Goal: Check status: Check status

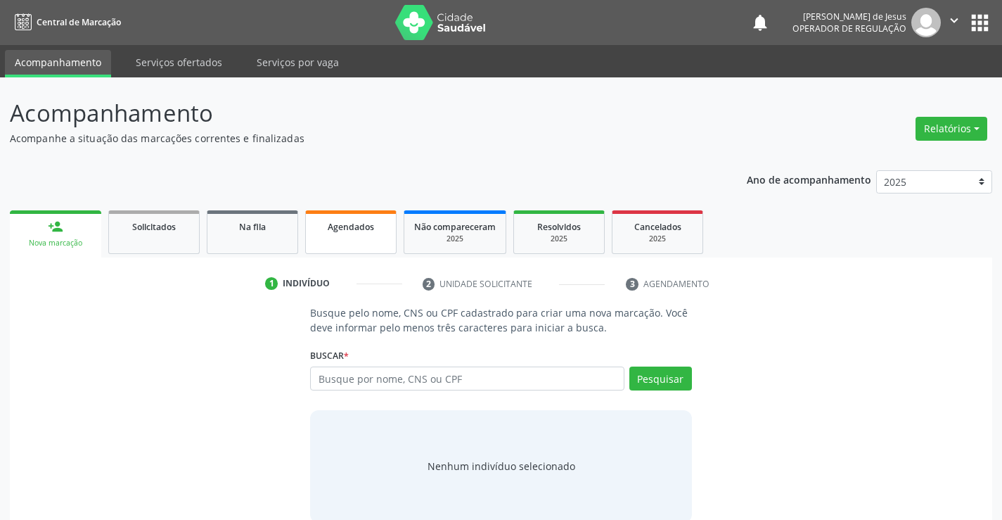
click at [371, 238] on link "Agendados" at bounding box center [350, 232] width 91 height 44
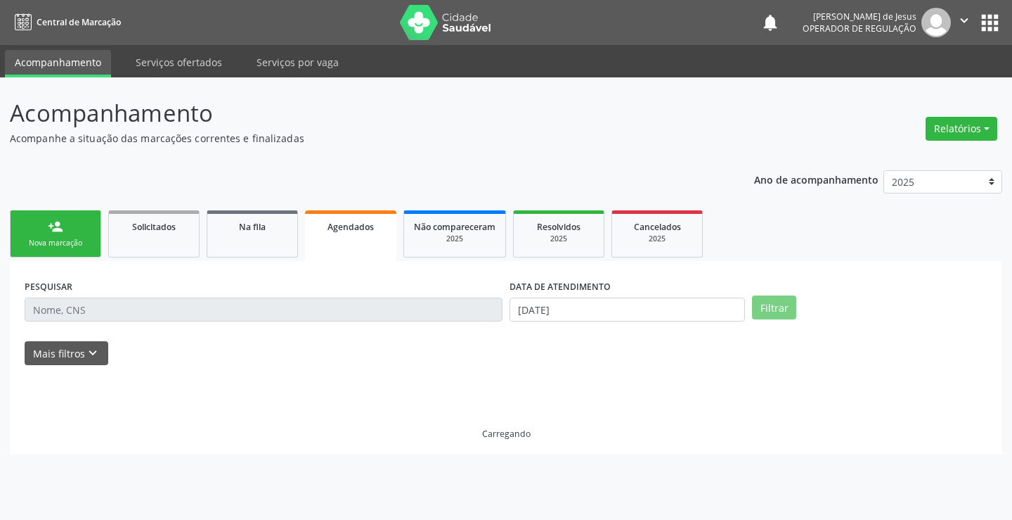
drag, startPoint x: 371, startPoint y: 238, endPoint x: 395, endPoint y: 237, distance: 23.9
click at [380, 238] on link "Agendados" at bounding box center [350, 235] width 91 height 51
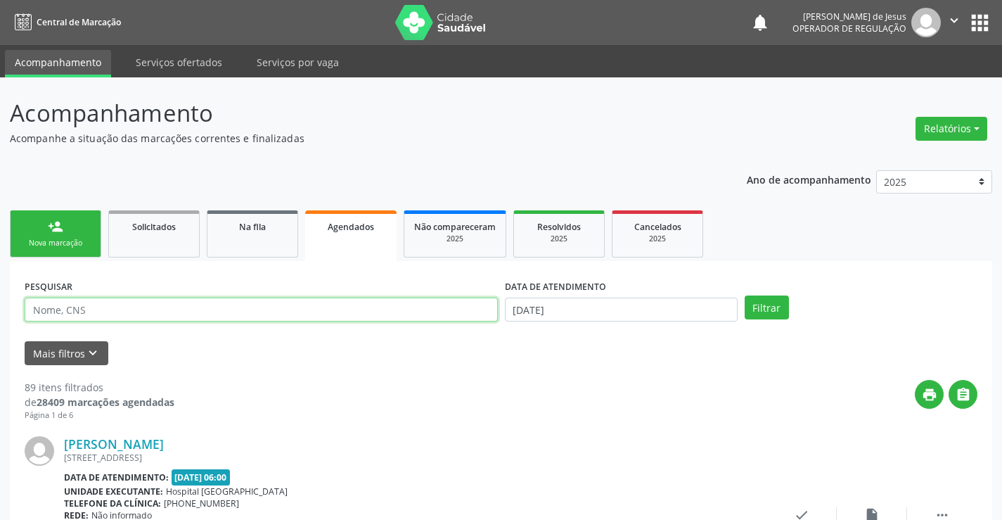
click at [392, 311] on input "text" at bounding box center [261, 309] width 473 height 24
click at [391, 309] on input "text" at bounding box center [261, 309] width 473 height 24
drag, startPoint x: 390, startPoint y: 309, endPoint x: 385, endPoint y: 301, distance: 9.6
click at [386, 305] on input "text" at bounding box center [261, 309] width 473 height 24
type input "700605461539962"
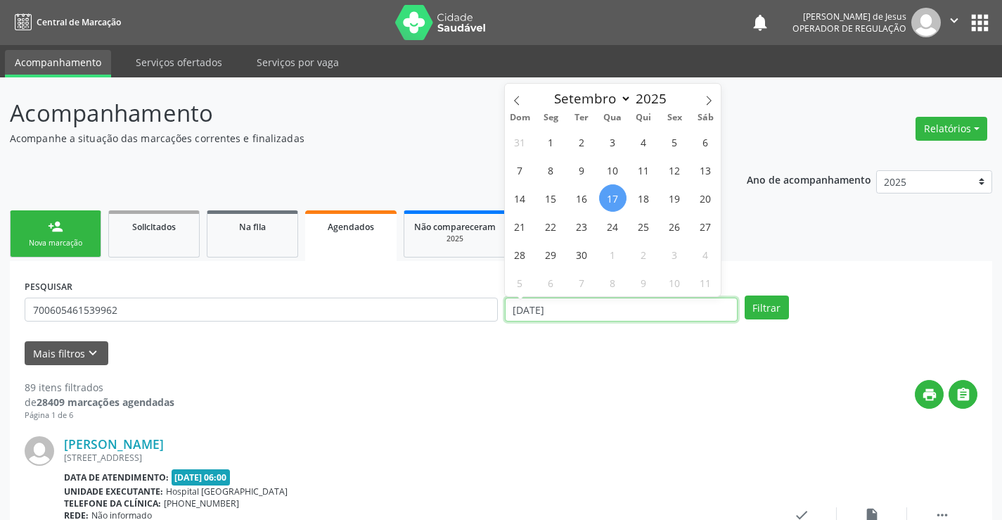
click at [727, 314] on input "[DATE]" at bounding box center [621, 309] width 233 height 24
click at [744, 295] on button "Filtrar" at bounding box center [766, 307] width 44 height 24
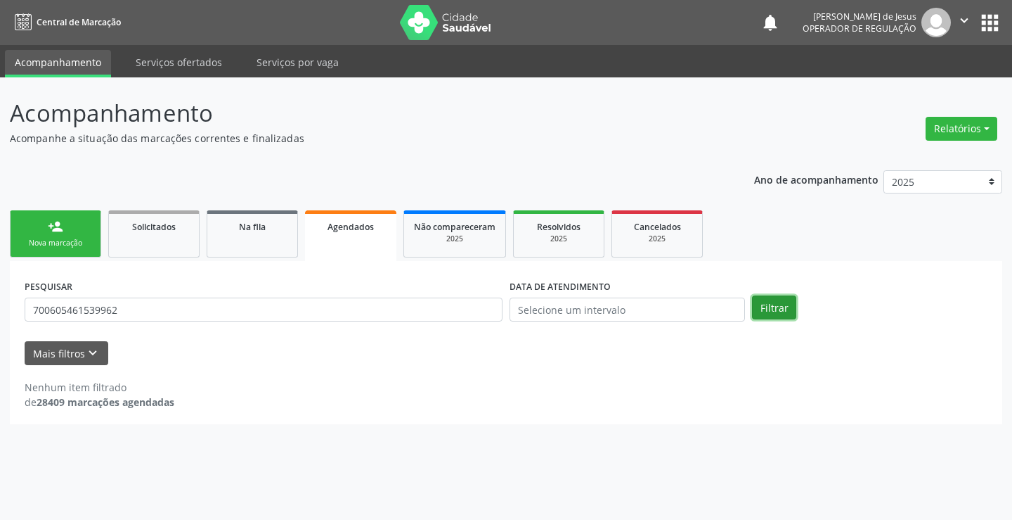
click at [777, 304] on button "Filtrar" at bounding box center [774, 307] width 44 height 24
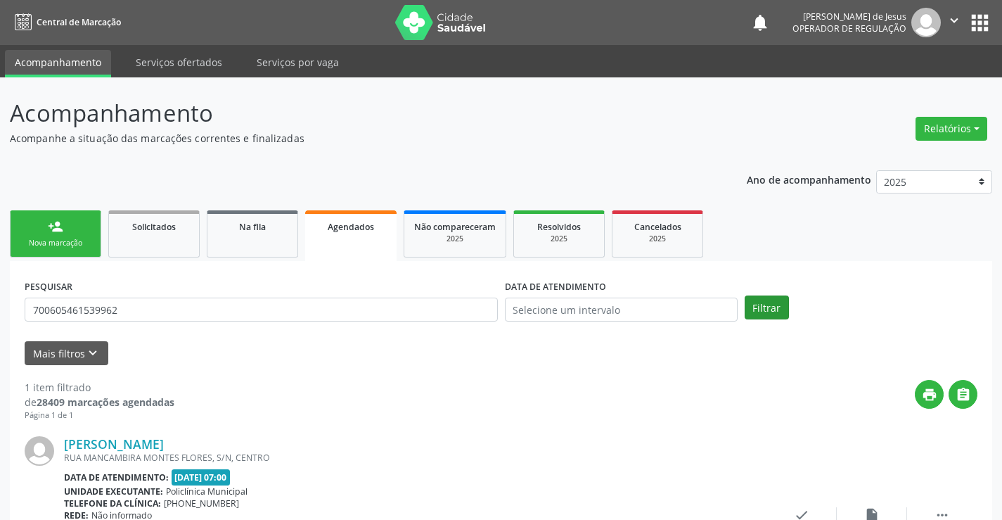
scroll to position [128, 0]
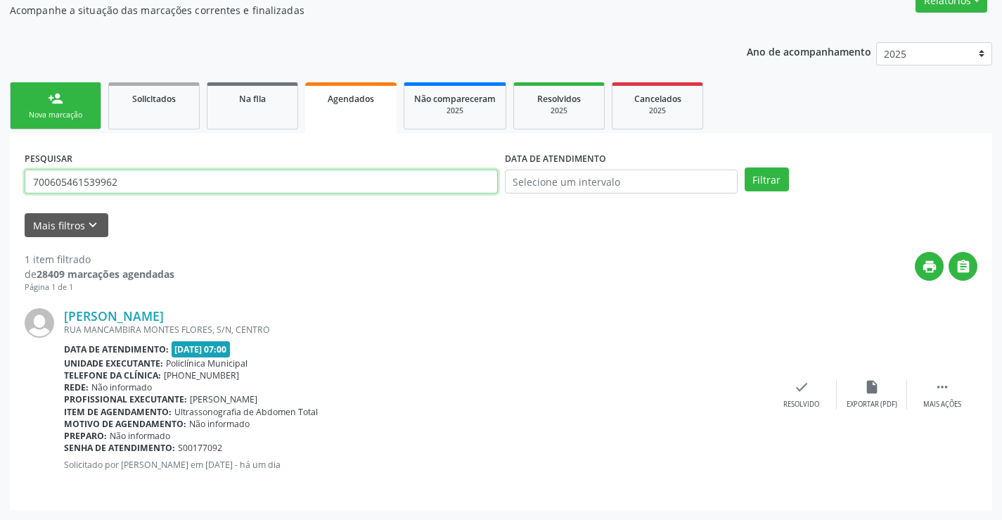
click at [247, 184] on input "700605461539962" at bounding box center [261, 181] width 473 height 24
type input "[PERSON_NAME]"
click at [744, 167] on button "Filtrar" at bounding box center [766, 179] width 44 height 24
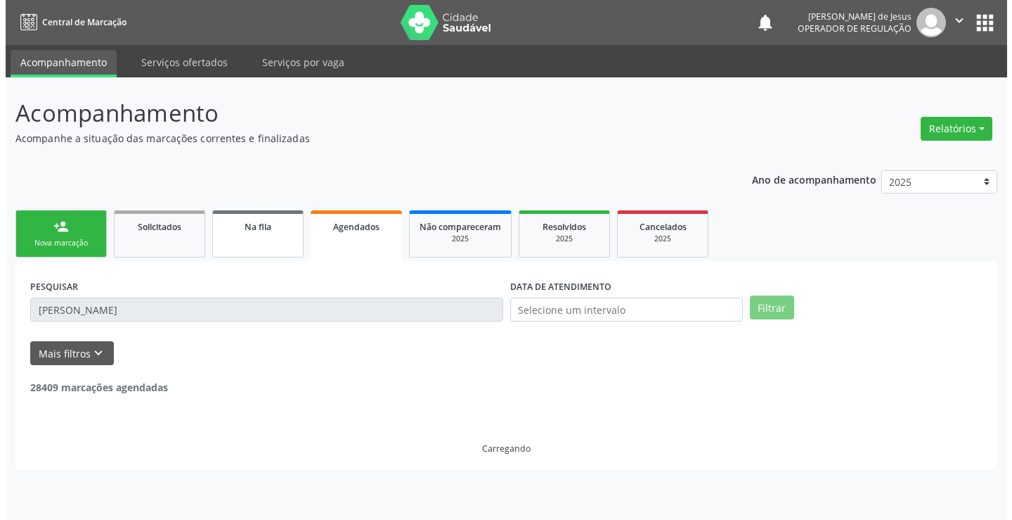
scroll to position [0, 0]
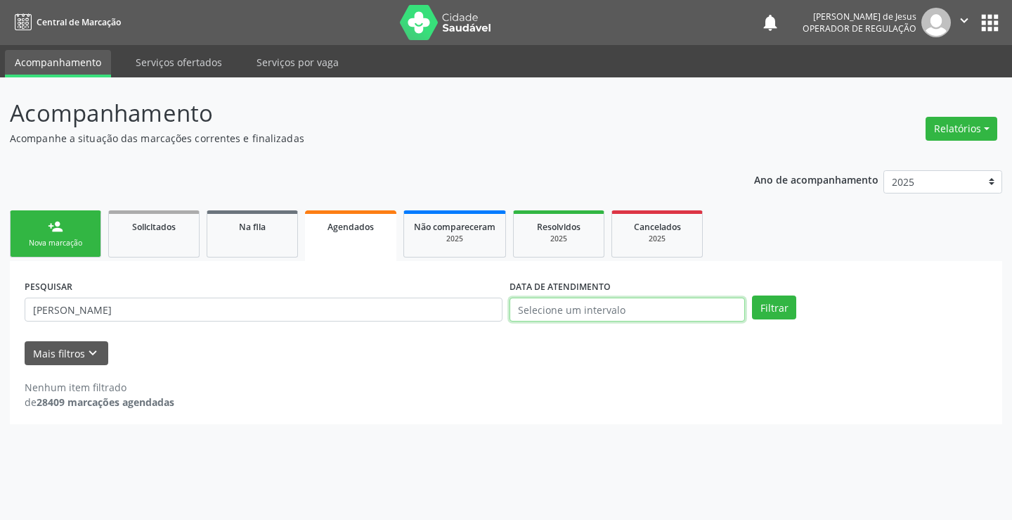
click at [552, 312] on input "text" at bounding box center [627, 309] width 235 height 24
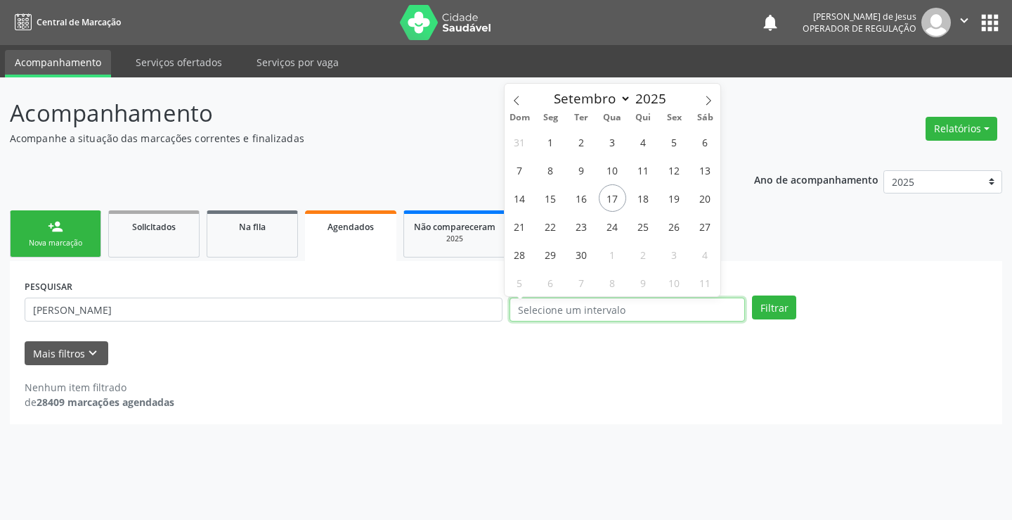
click at [552, 312] on input "text" at bounding box center [627, 309] width 235 height 24
click at [784, 307] on button "Filtrar" at bounding box center [774, 307] width 44 height 24
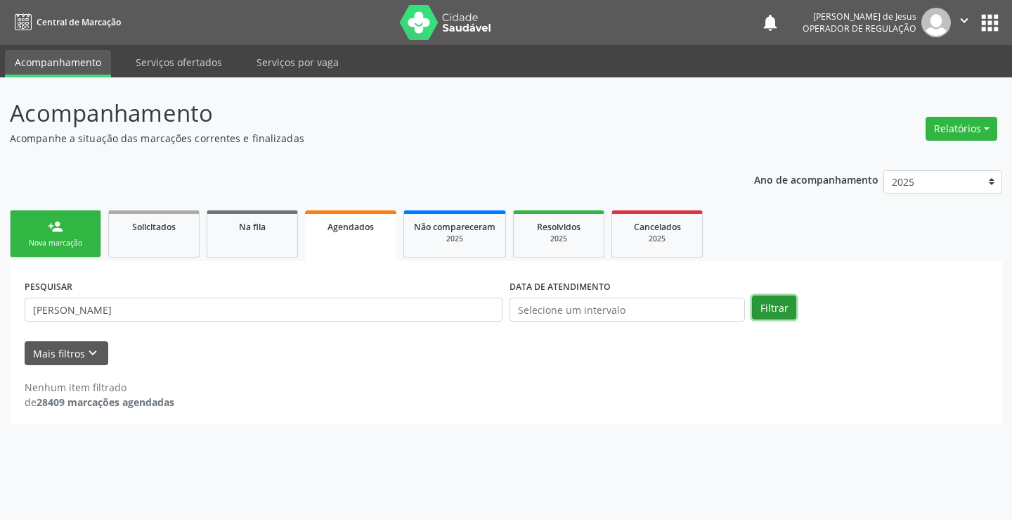
click at [766, 300] on button "Filtrar" at bounding box center [774, 307] width 44 height 24
click at [766, 299] on button "Filtrar" at bounding box center [774, 307] width 44 height 24
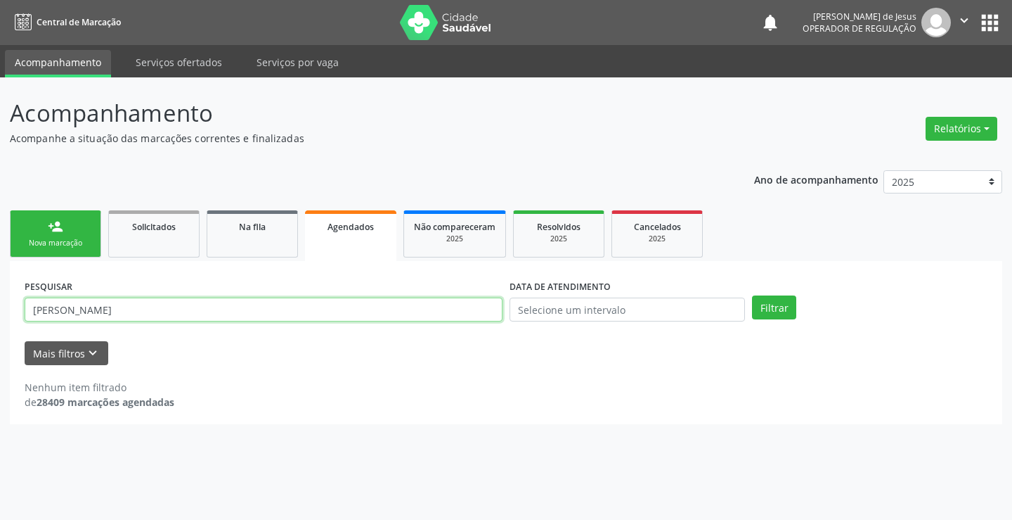
click at [290, 307] on input "[PERSON_NAME]" at bounding box center [264, 309] width 478 height 24
click at [291, 307] on input "[PERSON_NAME]" at bounding box center [264, 309] width 478 height 24
click at [292, 307] on input "[PERSON_NAME]" at bounding box center [264, 309] width 478 height 24
click at [293, 307] on input "[PERSON_NAME]" at bounding box center [264, 309] width 478 height 24
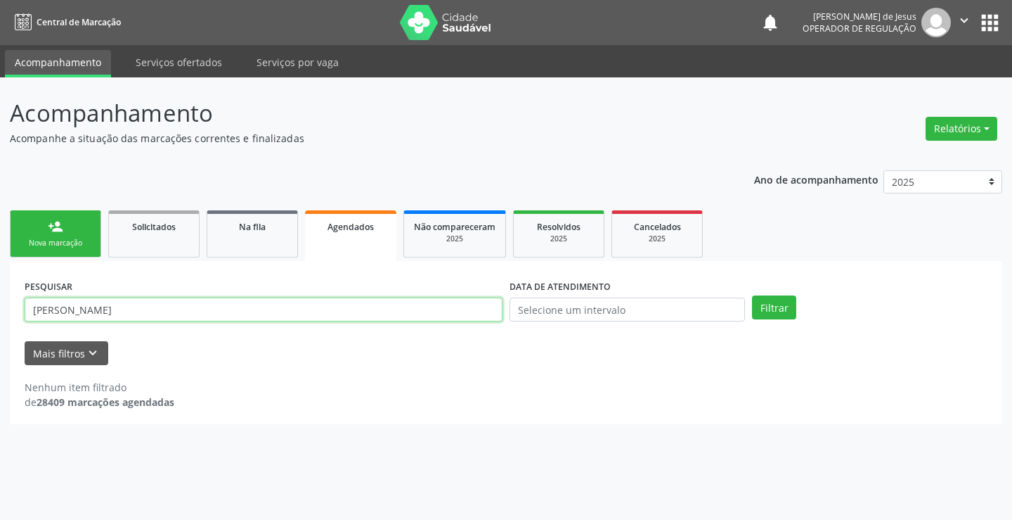
click at [294, 307] on input "[PERSON_NAME]" at bounding box center [264, 309] width 478 height 24
type input "702007710548890"
click at [752, 295] on button "Filtrar" at bounding box center [774, 307] width 44 height 24
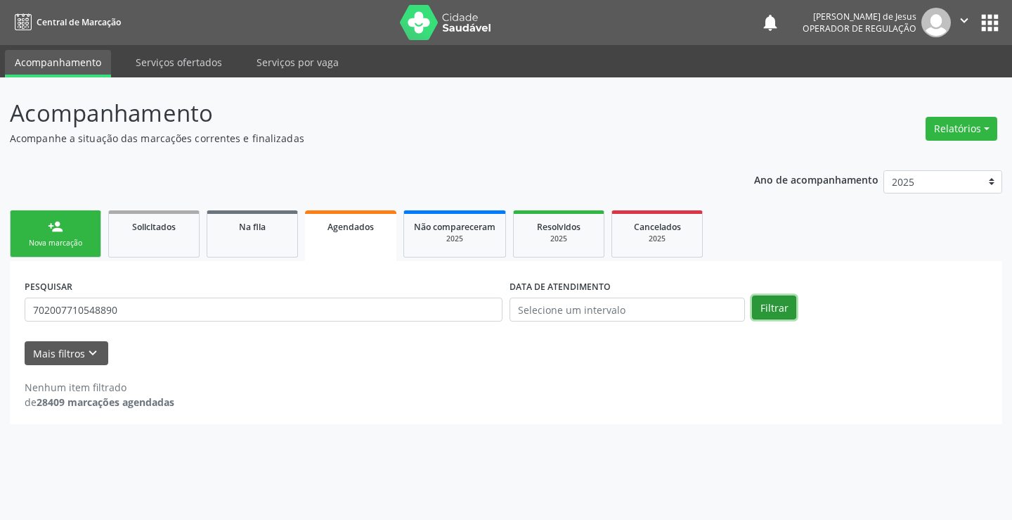
click at [778, 309] on button "Filtrar" at bounding box center [774, 307] width 44 height 24
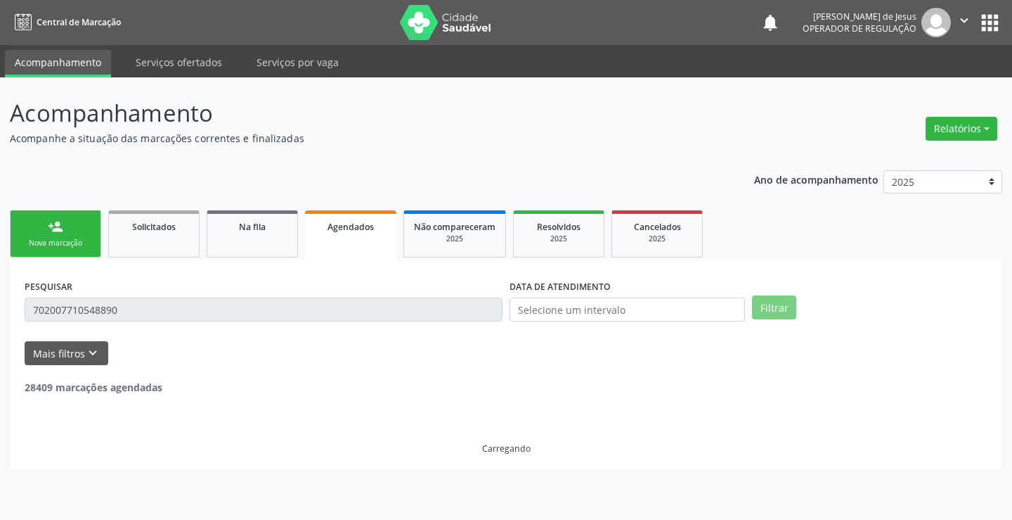
click at [778, 309] on button "Filtrar" at bounding box center [774, 307] width 44 height 24
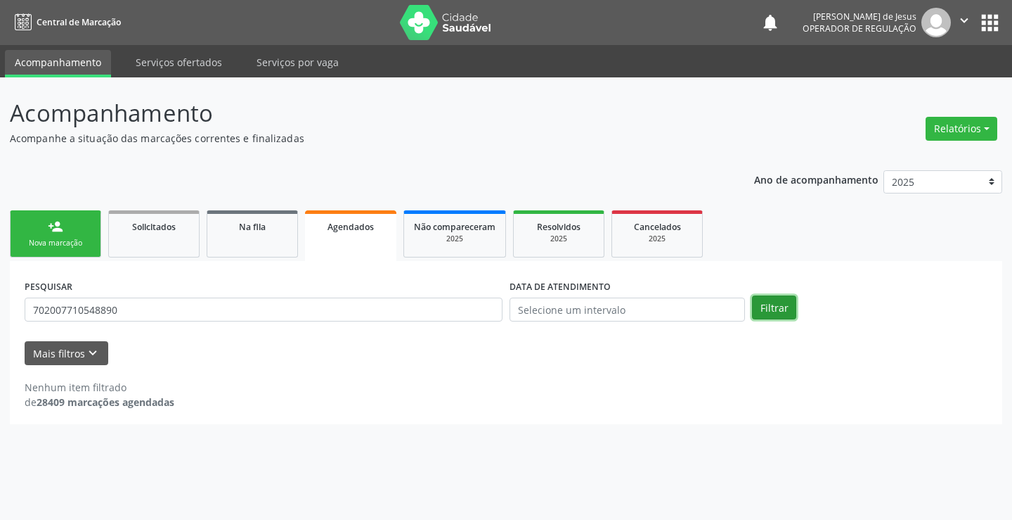
click at [780, 309] on button "Filtrar" at bounding box center [774, 307] width 44 height 24
